Goal: Navigation & Orientation: Go to known website

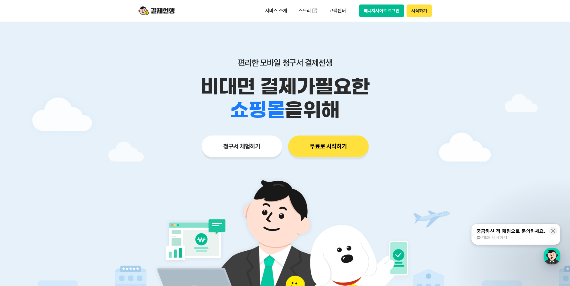
click at [380, 12] on button "매니저사이트 로그인" at bounding box center [381, 11] width 45 height 13
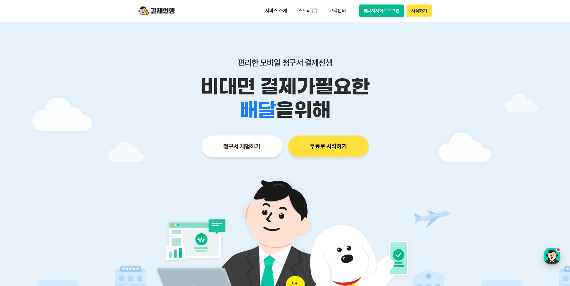
click at [417, 13] on button "시작하기" at bounding box center [418, 11] width 25 height 13
click at [413, 10] on button "시작하기" at bounding box center [418, 11] width 25 height 13
click at [379, 15] on button "매니저사이트 로그인" at bounding box center [381, 11] width 45 height 13
